Goal: Task Accomplishment & Management: Complete application form

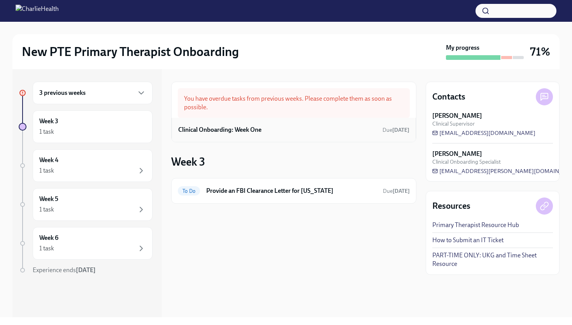
click at [304, 134] on div "Clinical Onboarding: Week One Due [DATE]" at bounding box center [293, 130] width 231 height 12
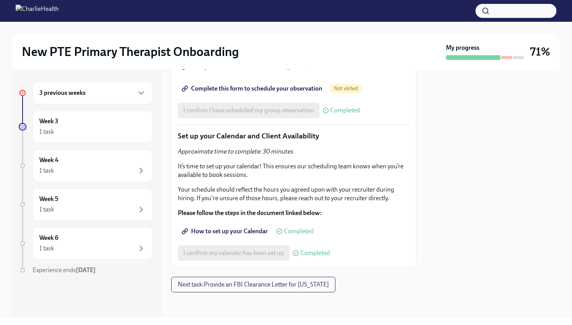
scroll to position [1729, 0]
click at [142, 94] on icon "button" at bounding box center [141, 92] width 9 height 9
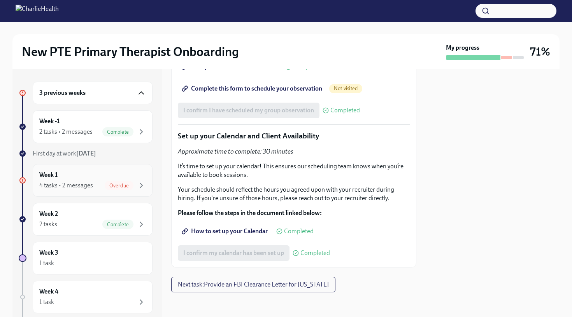
click at [127, 190] on div "Overdue" at bounding box center [119, 185] width 29 height 9
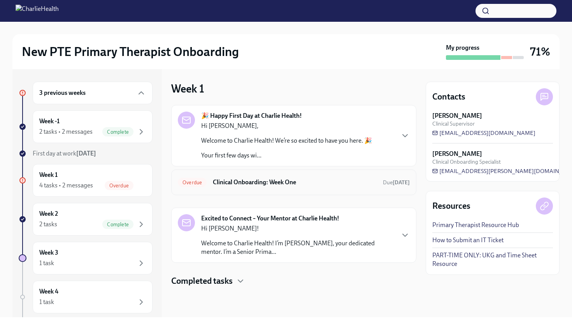
click at [276, 180] on h6 "Clinical Onboarding: Week One" at bounding box center [295, 182] width 164 height 9
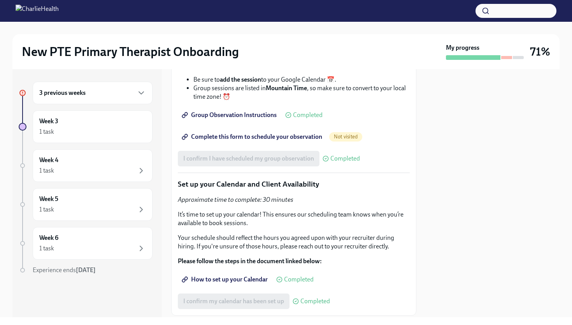
scroll to position [1729, 0]
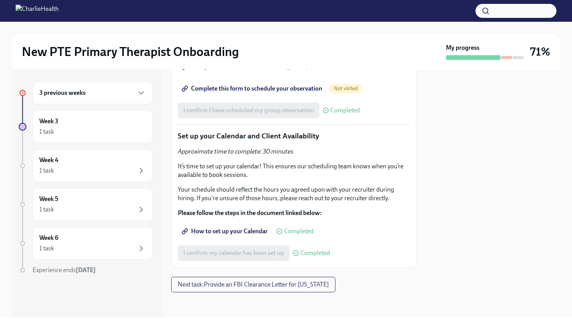
click at [302, 91] on span "Complete this form to schedule your observation" at bounding box center [252, 89] width 139 height 8
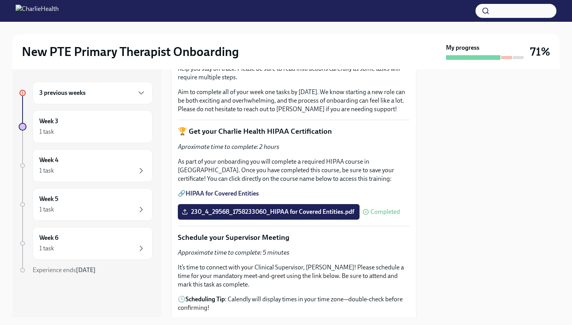
scroll to position [456, 0]
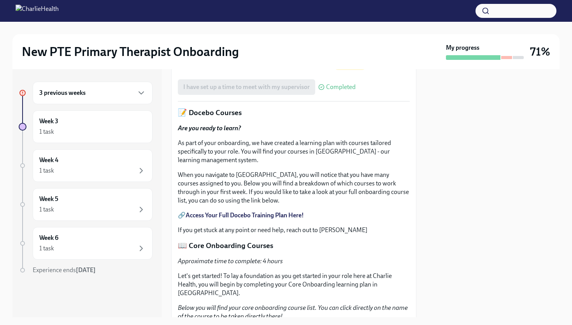
click at [309, 69] on span "Book a meeting with your supervisor Via Calendly!" at bounding box center [254, 66] width 143 height 8
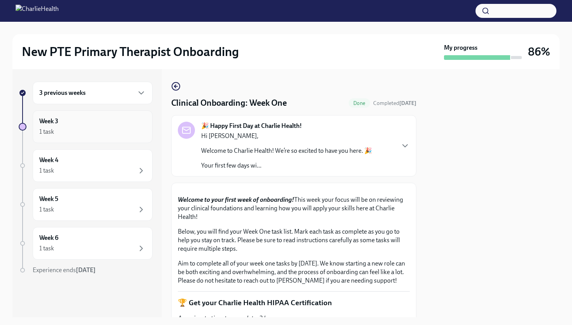
click at [139, 134] on icon "button" at bounding box center [141, 131] width 9 height 9
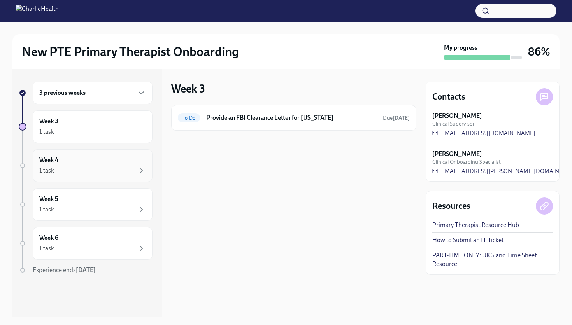
click at [127, 169] on div "1 task" at bounding box center [92, 170] width 107 height 9
click at [129, 140] on div "Week 3 1 task" at bounding box center [93, 127] width 120 height 33
click at [121, 95] on div "3 previous weeks" at bounding box center [92, 92] width 107 height 9
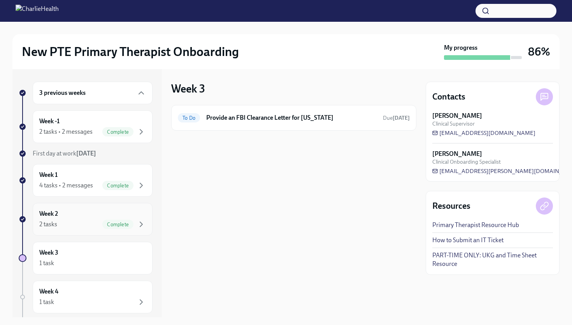
click at [99, 226] on div "2 tasks Complete" at bounding box center [92, 224] width 107 height 9
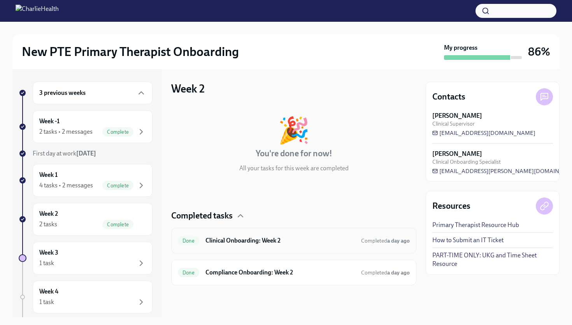
click at [283, 249] on div "Done Clinical Onboarding: Week 2 Completed a day ago" at bounding box center [293, 241] width 245 height 26
click at [274, 244] on h6 "Clinical Onboarding: Week 2" at bounding box center [280, 241] width 149 height 9
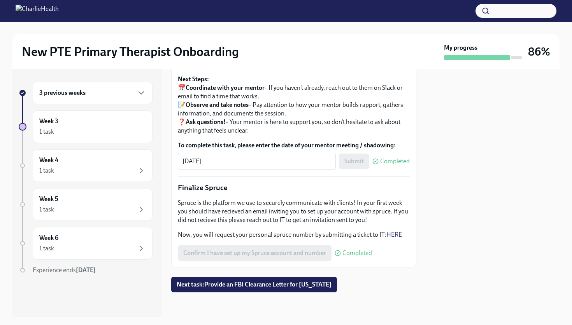
scroll to position [912, 0]
click at [235, 288] on span "Next task : Provide an FBI Clearance Letter for [US_STATE]" at bounding box center [254, 285] width 155 height 8
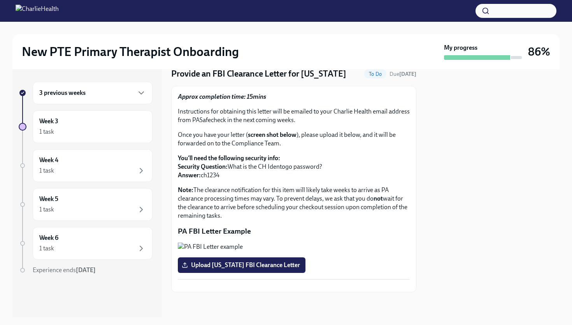
scroll to position [67, 0]
click at [234, 269] on span "Upload [US_STATE] FBI Clearance Letter" at bounding box center [241, 266] width 117 height 8
click at [0, 0] on input "Upload [US_STATE] FBI Clearance Letter" at bounding box center [0, 0] width 0 height 0
click at [191, 243] on button "Zoom image" at bounding box center [294, 247] width 232 height 9
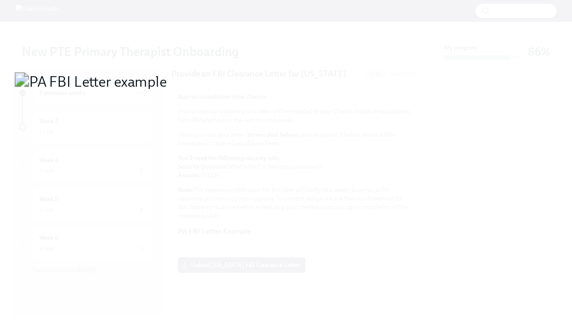
click at [182, 284] on button "Unzoom image" at bounding box center [286, 162] width 572 height 325
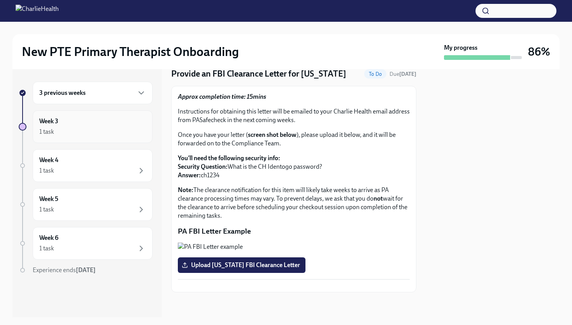
click at [139, 135] on icon "button" at bounding box center [141, 131] width 9 height 9
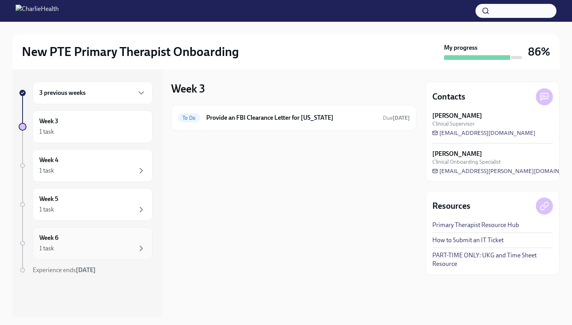
click at [110, 252] on div "1 task" at bounding box center [92, 248] width 107 height 9
click at [131, 142] on div "Week 3 1 task" at bounding box center [93, 127] width 120 height 33
click at [126, 101] on div "3 previous weeks" at bounding box center [93, 93] width 120 height 23
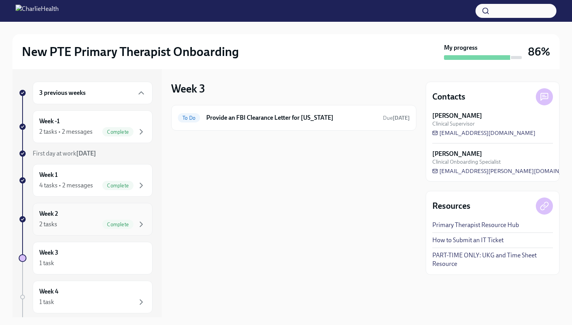
click at [117, 220] on div "Complete" at bounding box center [117, 224] width 31 height 9
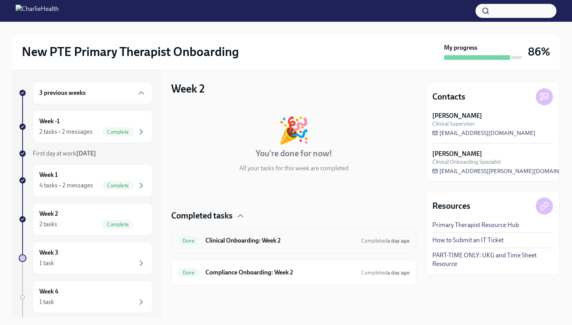
click at [230, 242] on h6 "Clinical Onboarding: Week 2" at bounding box center [280, 241] width 149 height 9
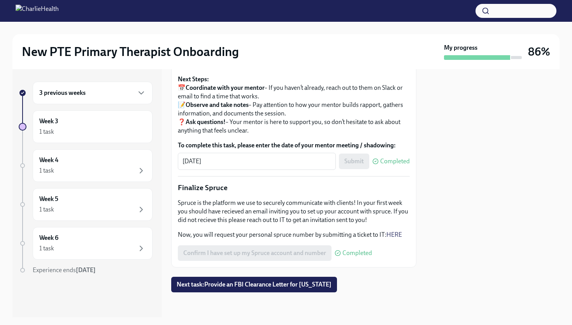
scroll to position [912, 0]
click at [143, 86] on div "3 previous weeks" at bounding box center [93, 93] width 120 height 23
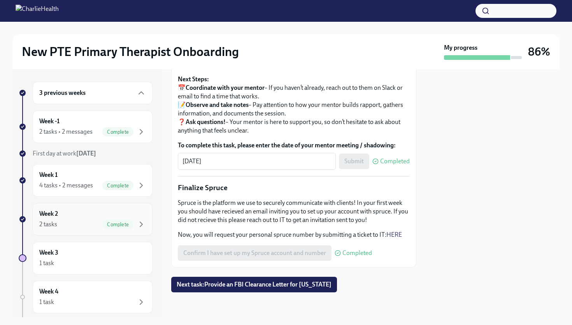
click at [121, 225] on span "Complete" at bounding box center [117, 225] width 31 height 6
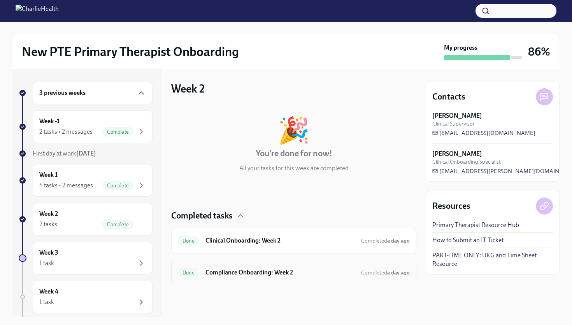
click at [227, 272] on h6 "Compliance Onboarding: Week 2" at bounding box center [280, 273] width 149 height 9
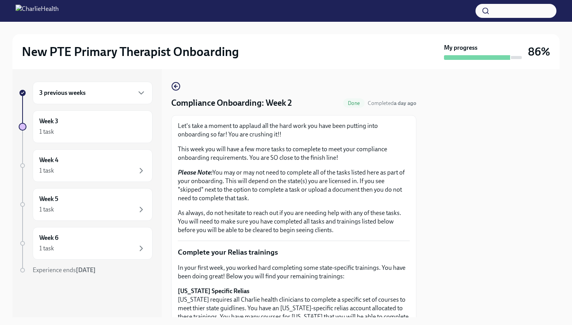
click at [128, 103] on div "3 previous weeks" at bounding box center [93, 93] width 120 height 23
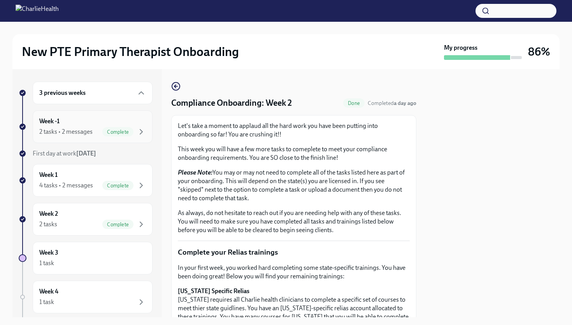
click at [120, 122] on div "Week -1 2 tasks • 2 messages Complete" at bounding box center [92, 126] width 107 height 19
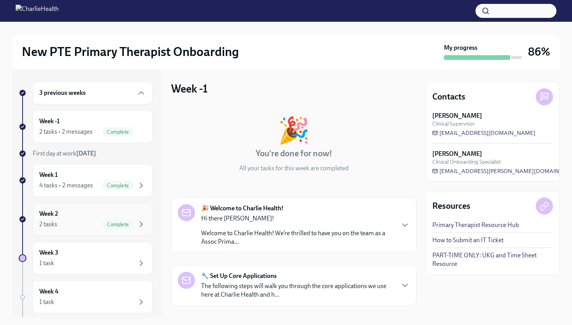
click at [101, 228] on div "2 tasks Complete" at bounding box center [92, 224] width 107 height 9
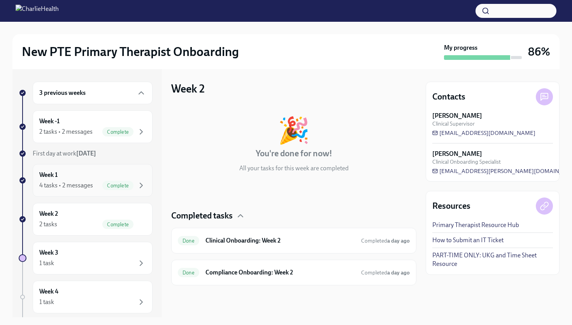
click at [100, 186] on div "4 tasks • 2 messages Complete" at bounding box center [92, 185] width 107 height 9
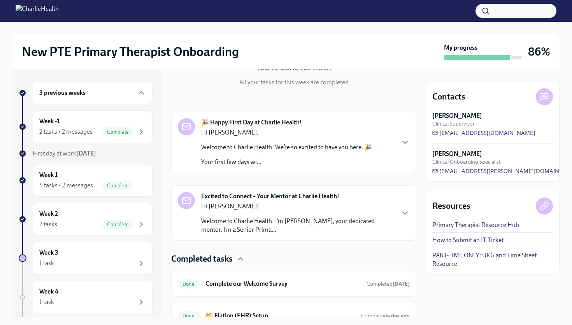
scroll to position [87, 0]
click at [392, 211] on div "Hi [PERSON_NAME]! Welcome to Charlie Health! I’m [PERSON_NAME], your dedicated …" at bounding box center [297, 218] width 193 height 32
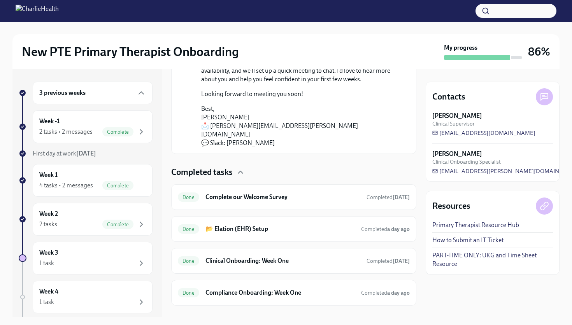
scroll to position [314, 0]
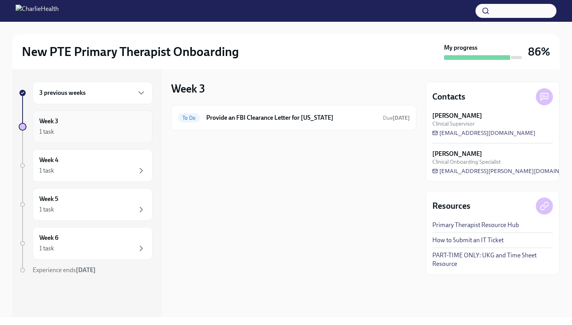
click at [129, 130] on div "1 task" at bounding box center [92, 131] width 107 height 9
click at [235, 121] on h6 "Provide an FBI Clearance Letter for [US_STATE]" at bounding box center [291, 118] width 170 height 9
